Goal: Book appointment/travel/reservation

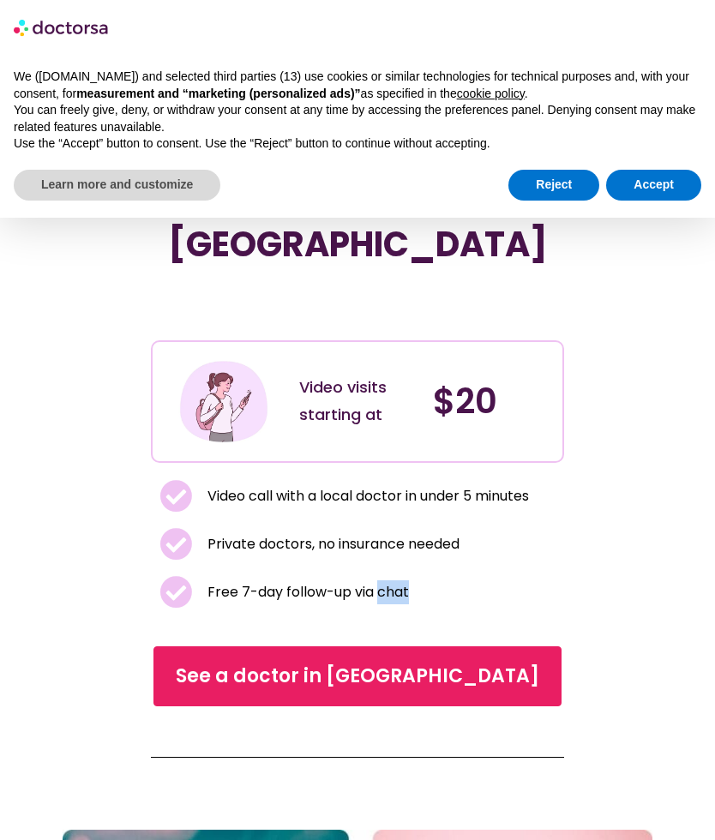
click at [83, 601] on div "See a doctor online in minutes in [GEOGRAPHIC_DATA] Video visits starting at $2…" at bounding box center [358, 452] width 590 height 638
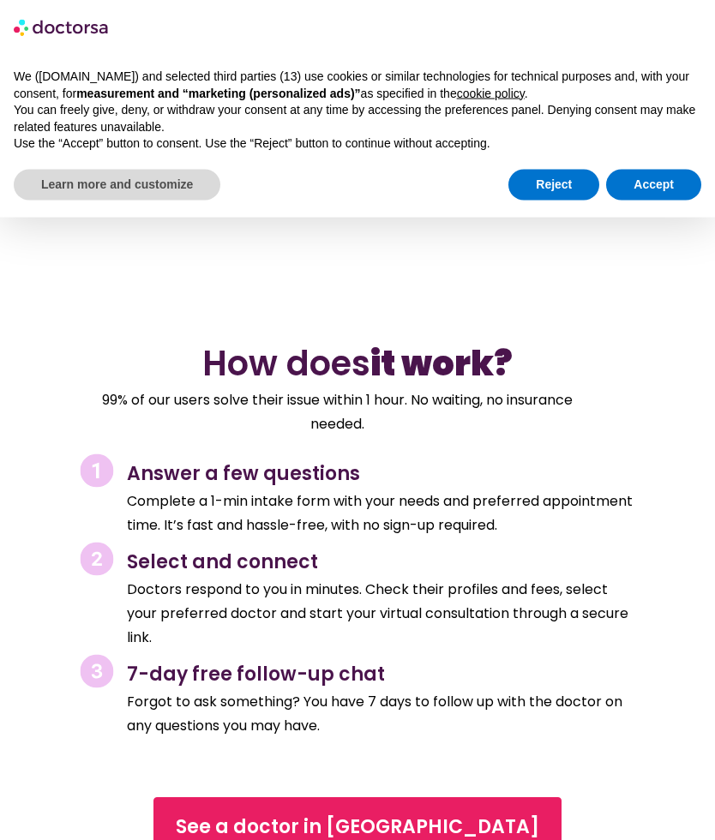
scroll to position [2177, 0]
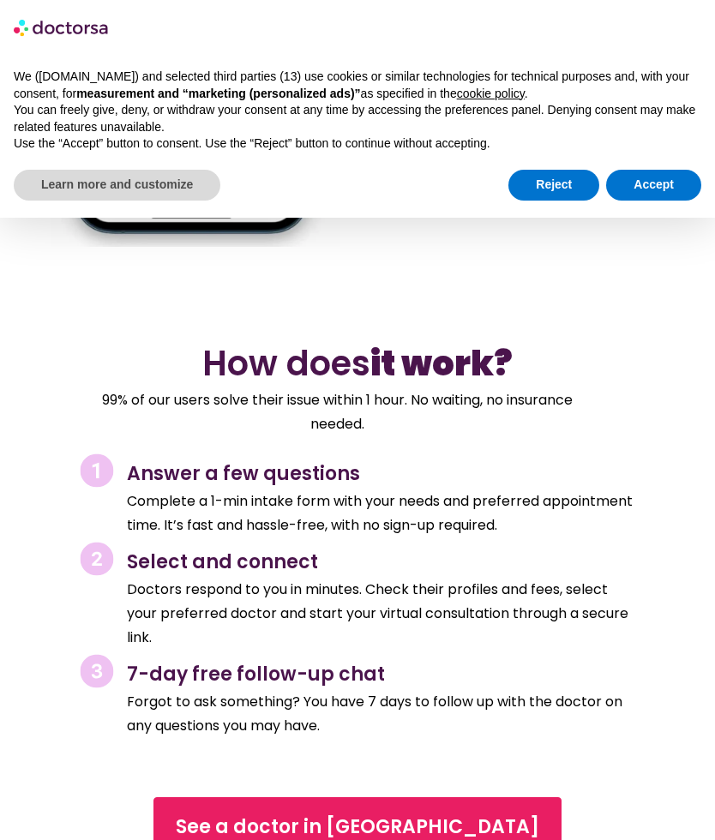
click at [328, 813] on span "See a doctor in [GEOGRAPHIC_DATA]" at bounding box center [357, 826] width 363 height 27
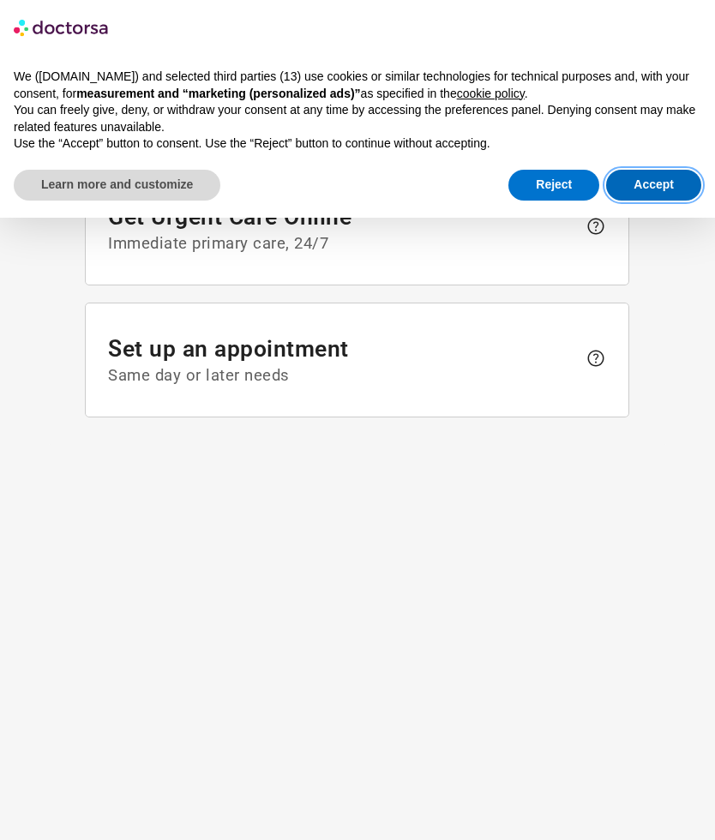
click at [667, 180] on button "Accept" at bounding box center [653, 185] width 95 height 31
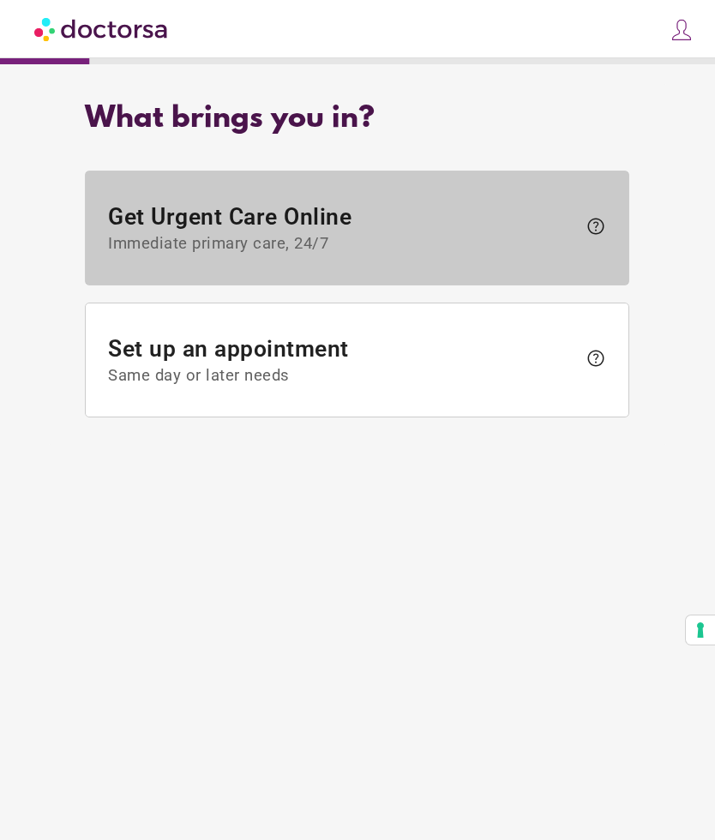
click at [122, 205] on span "Get Urgent Care Online Immediate primary care, 24/7" at bounding box center [343, 228] width 469 height 50
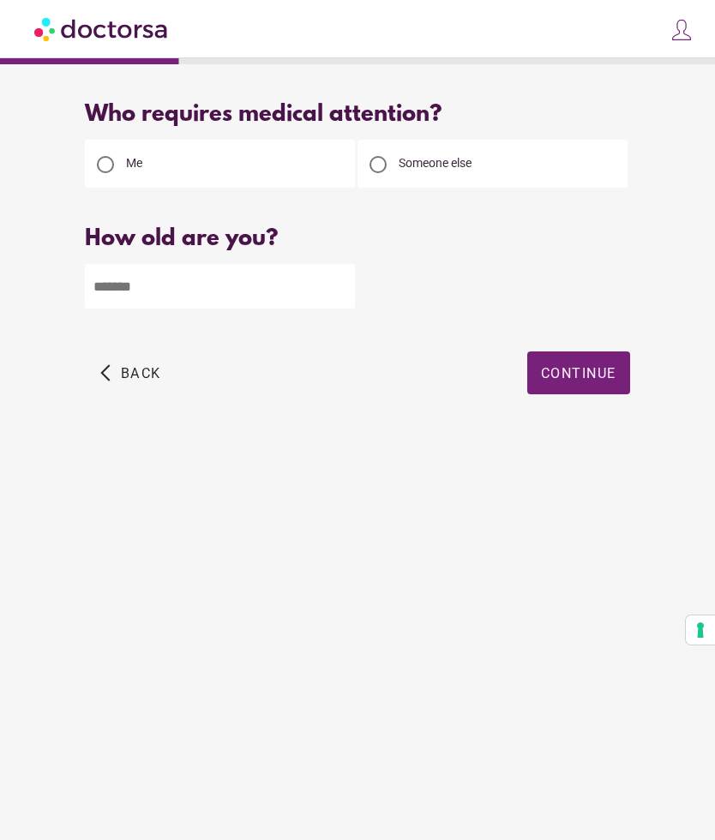
click at [117, 285] on input "number" at bounding box center [220, 286] width 270 height 45
type input "**"
click at [592, 375] on span "Continue" at bounding box center [578, 373] width 75 height 16
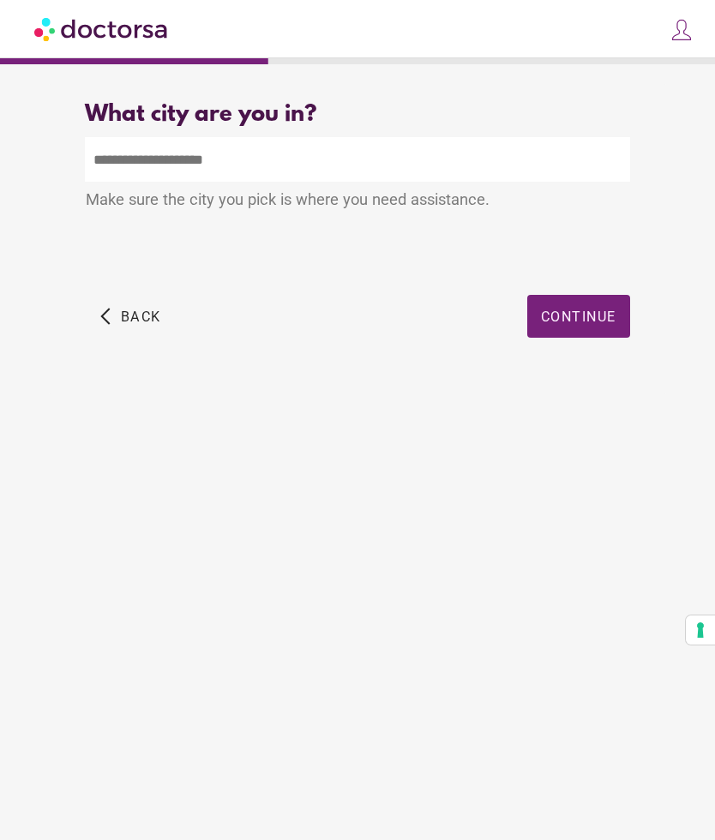
click at [100, 159] on input "text" at bounding box center [357, 159] width 544 height 45
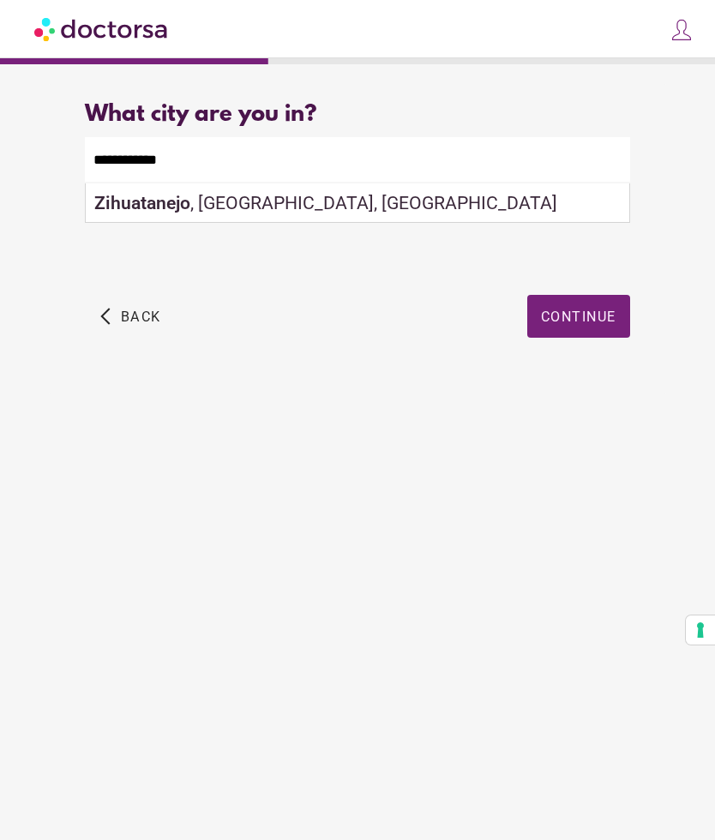
click at [577, 325] on span "Continue" at bounding box center [578, 317] width 75 height 16
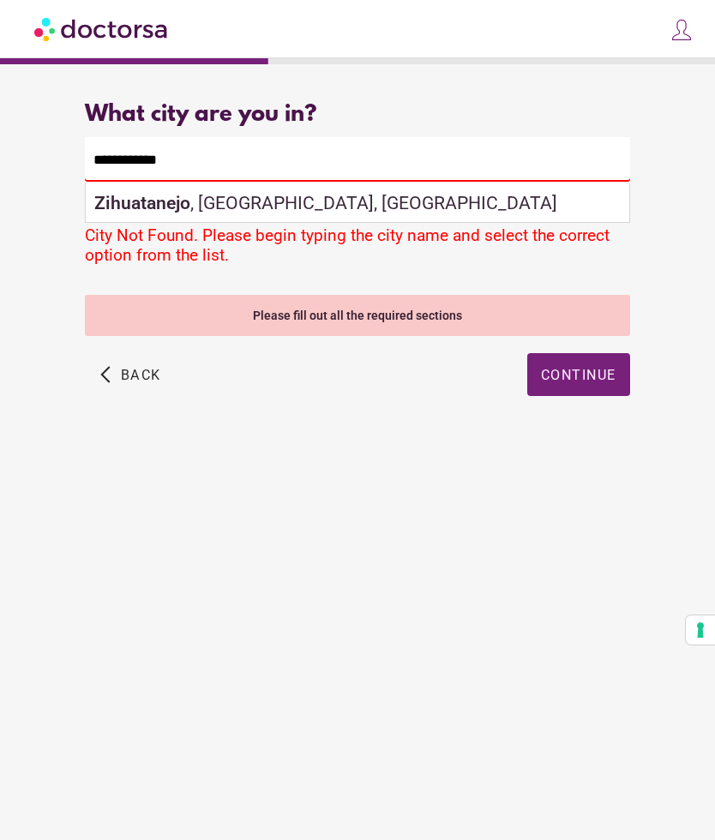
click at [112, 203] on strong "Zihuatanejo" at bounding box center [142, 202] width 96 height 21
type input "**********"
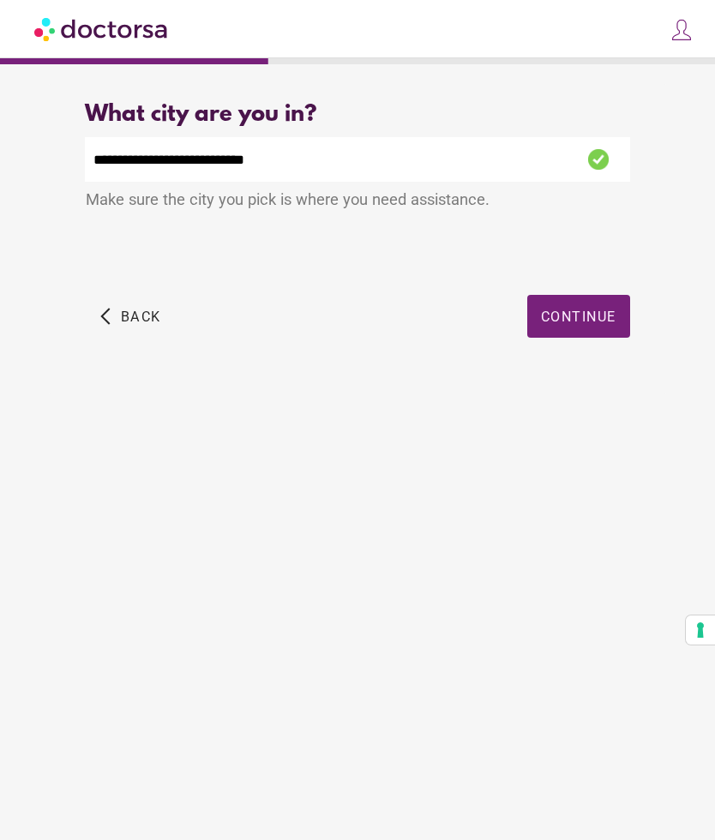
click at [578, 319] on span "Continue" at bounding box center [578, 317] width 75 height 16
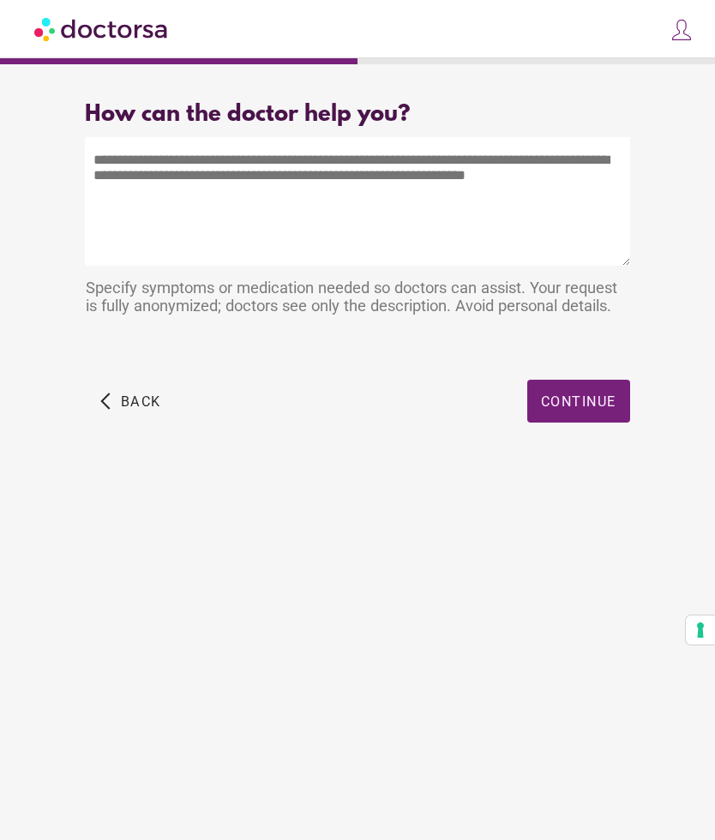
click at [105, 157] on textarea at bounding box center [357, 201] width 544 height 129
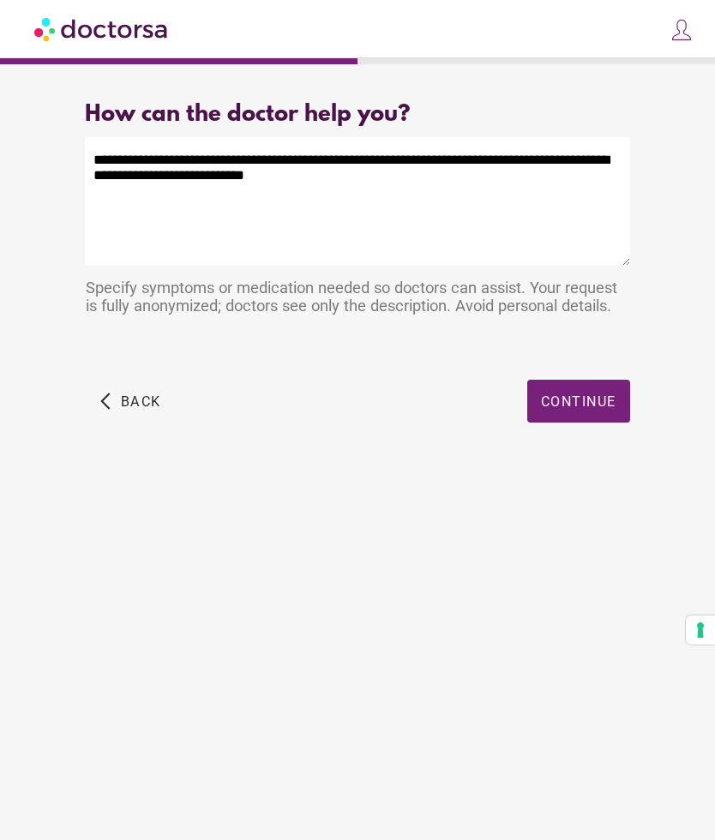
type textarea "**********"
click at [587, 402] on span "Continue" at bounding box center [578, 401] width 75 height 16
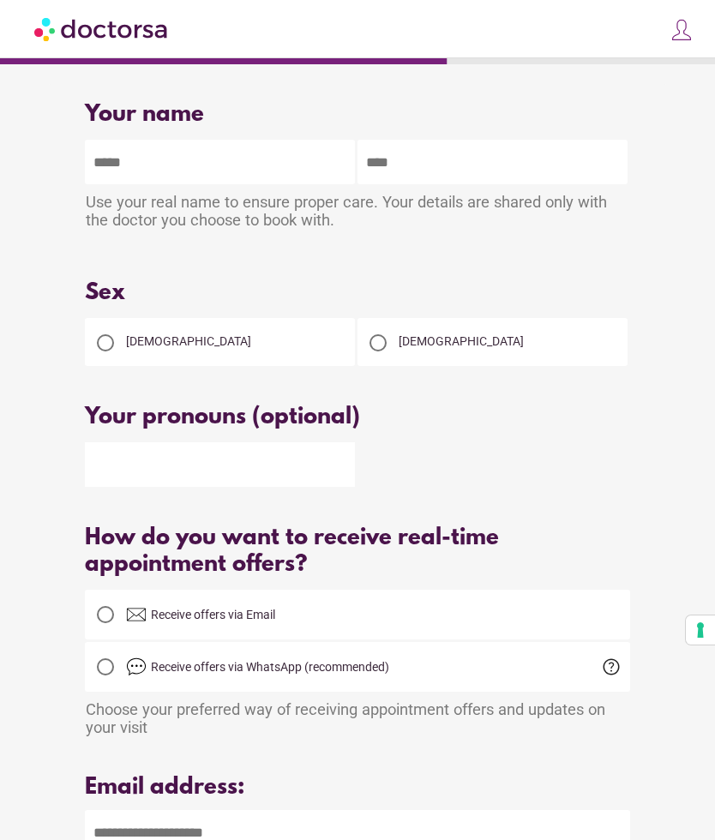
click at [98, 351] on div at bounding box center [105, 342] width 17 height 17
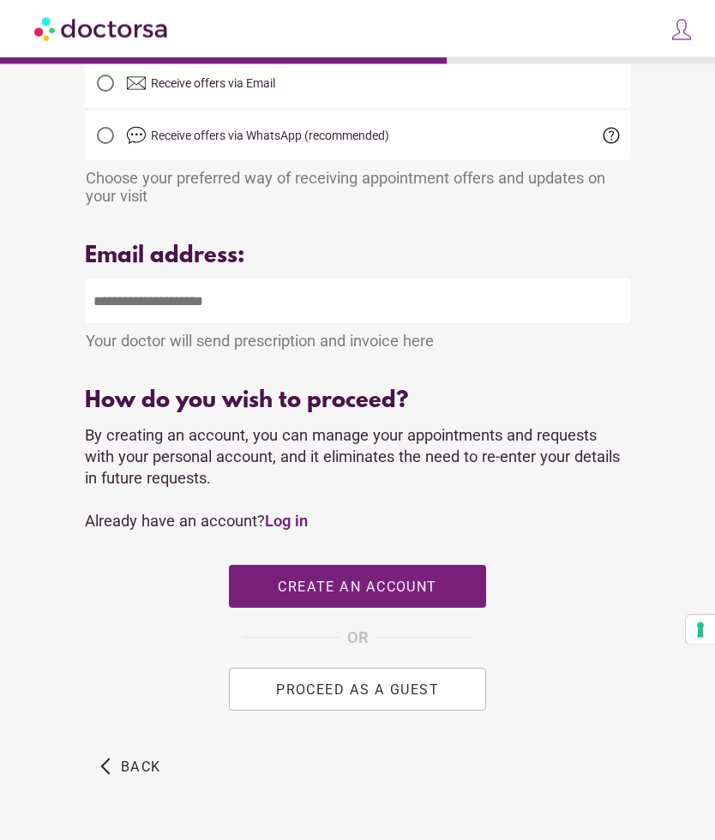
scroll to position [531, 0]
click at [271, 710] on button "PROCEED AS A GUEST" at bounding box center [357, 689] width 257 height 43
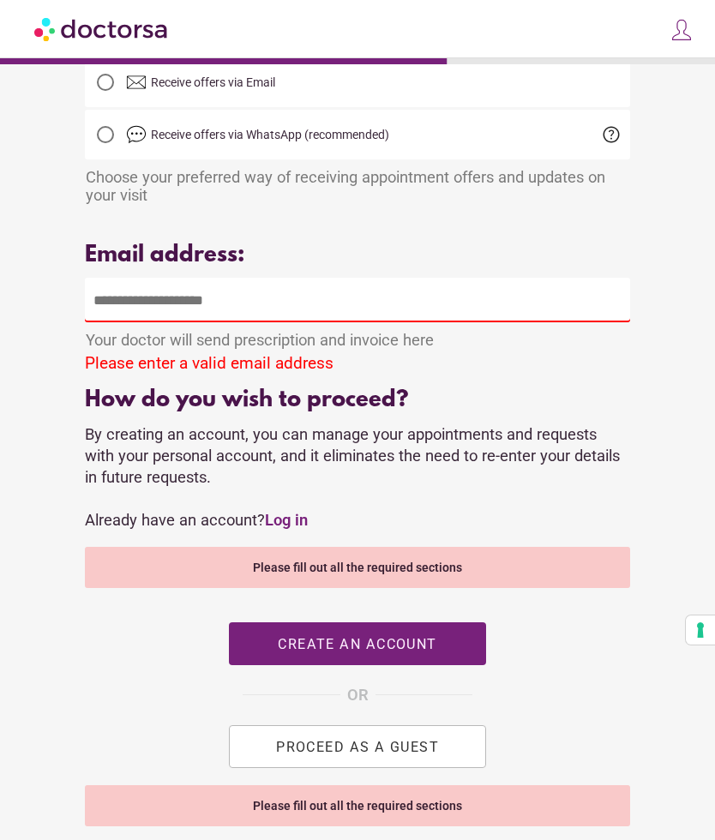
click at [97, 310] on input "email" at bounding box center [357, 300] width 544 height 45
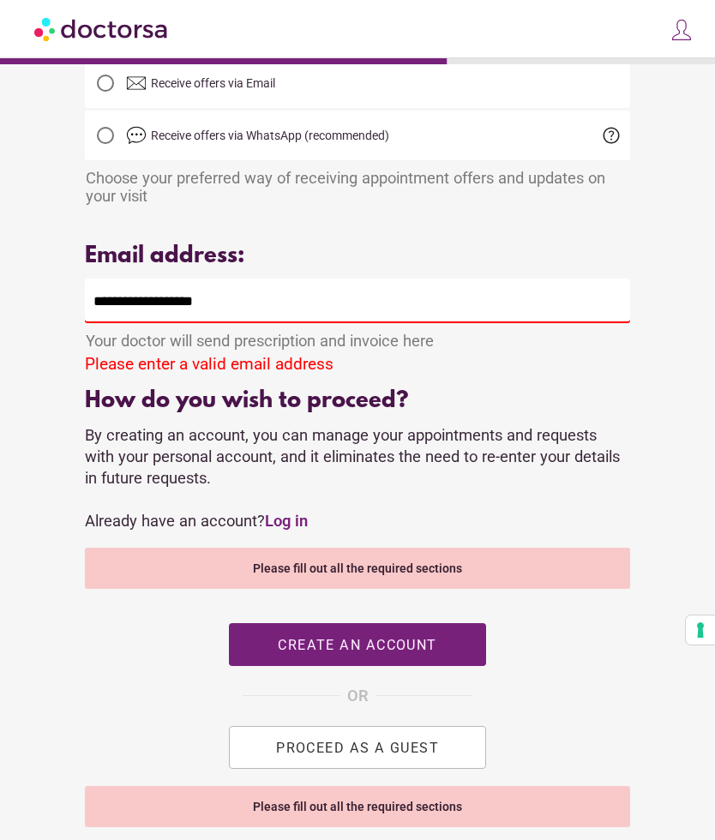
type input "**********"
click at [257, 589] on div "Please fill out all the required sections" at bounding box center [357, 568] width 544 height 41
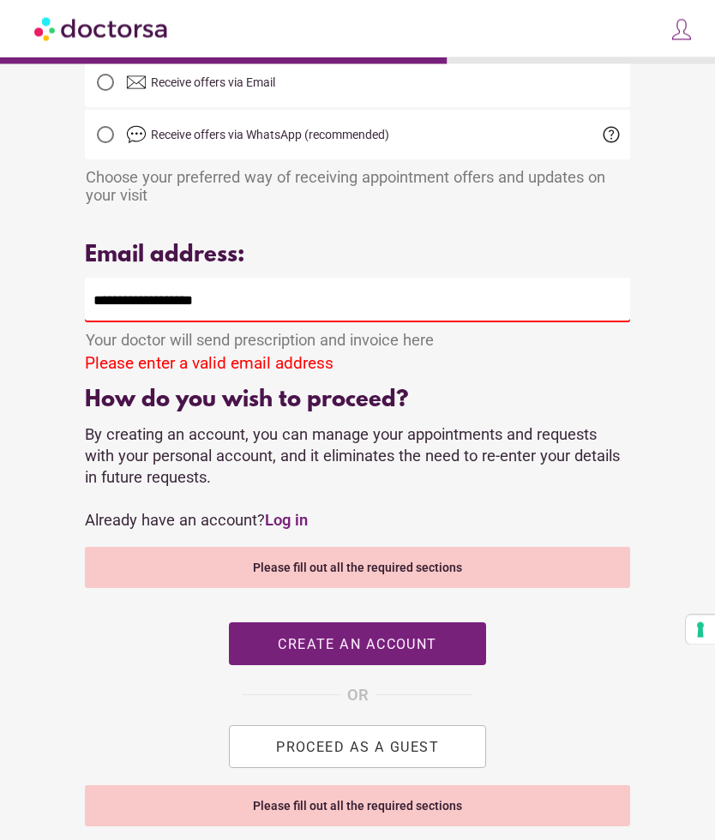
click at [272, 765] on button "PROCEED AS A GUEST" at bounding box center [357, 747] width 257 height 43
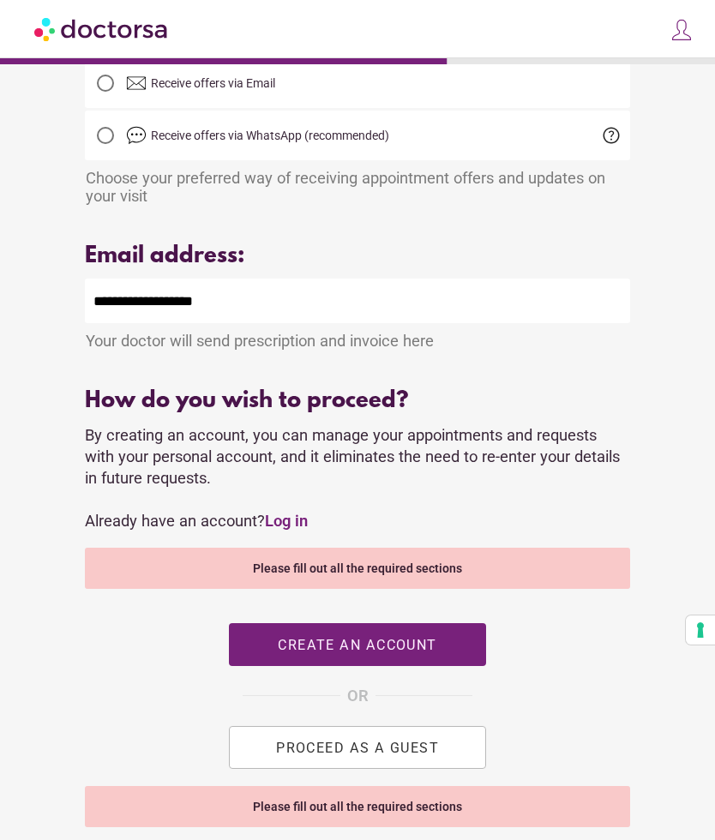
click at [290, 530] on link "Log in" at bounding box center [286, 521] width 43 height 18
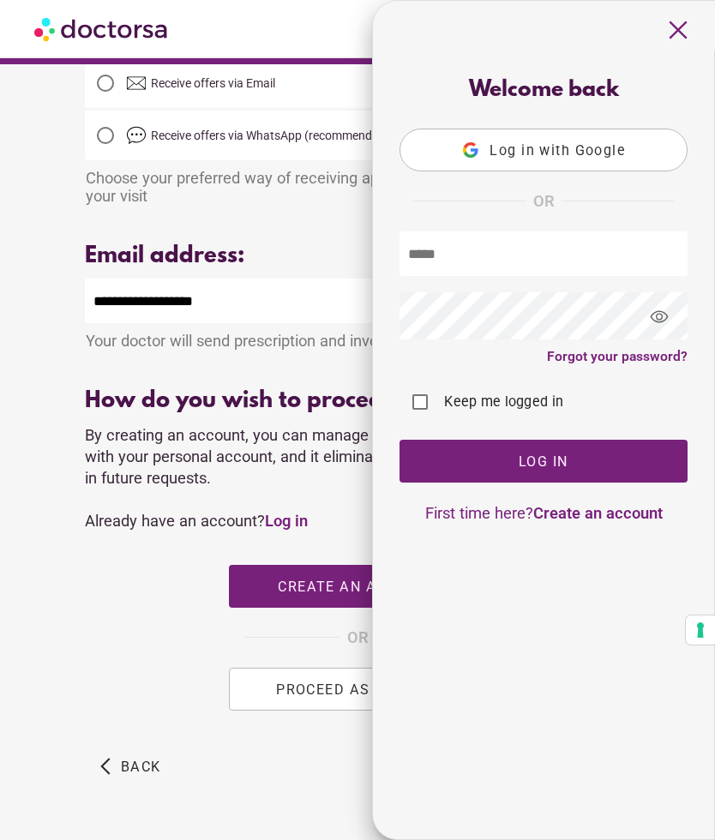
click at [1, 670] on div "What brings you in? Get Urgent Care Online Immediate primary care, 24/7 help Se…" at bounding box center [357, 178] width 715 height 1418
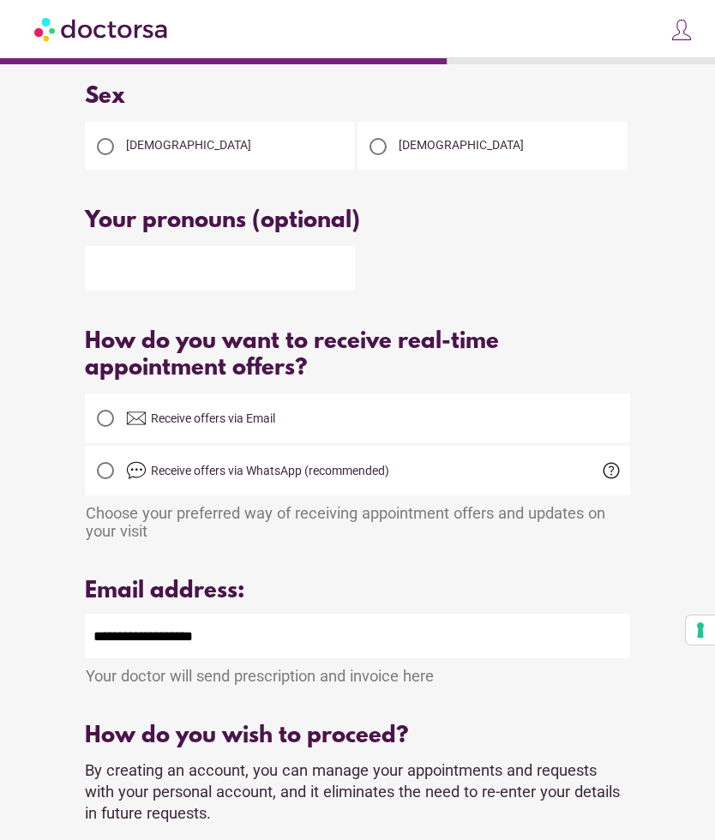
scroll to position [0, 0]
